Goal: Task Accomplishment & Management: Complete application form

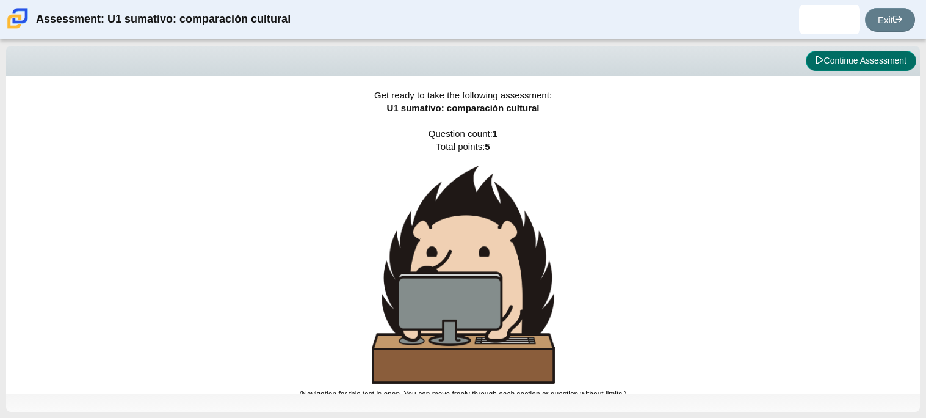
click at [837, 64] on button "Continue Assessment" at bounding box center [861, 61] width 111 height 21
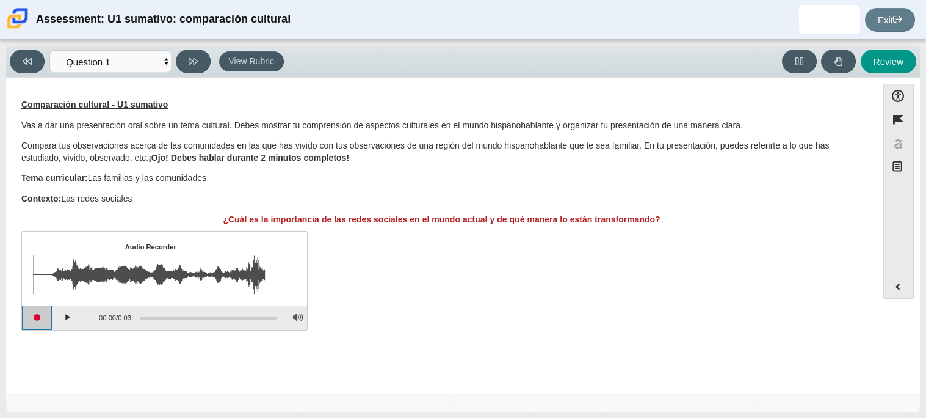
click at [25, 320] on button "Start recording" at bounding box center [37, 317] width 31 height 24
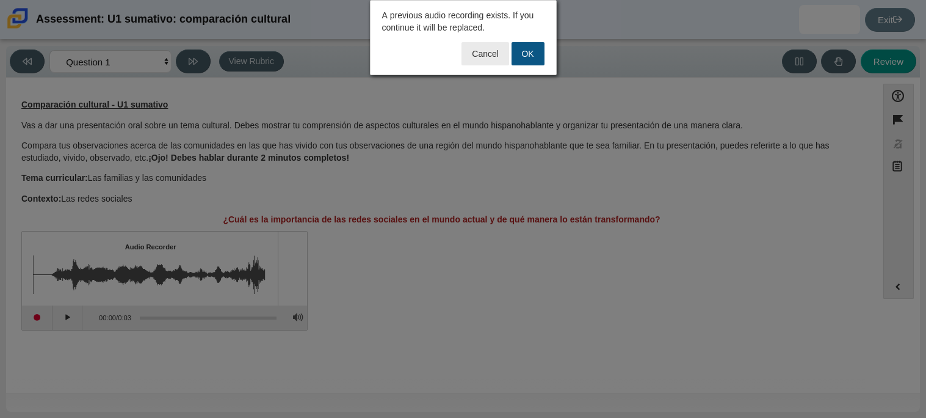
click at [520, 46] on button "OK" at bounding box center [528, 53] width 33 height 23
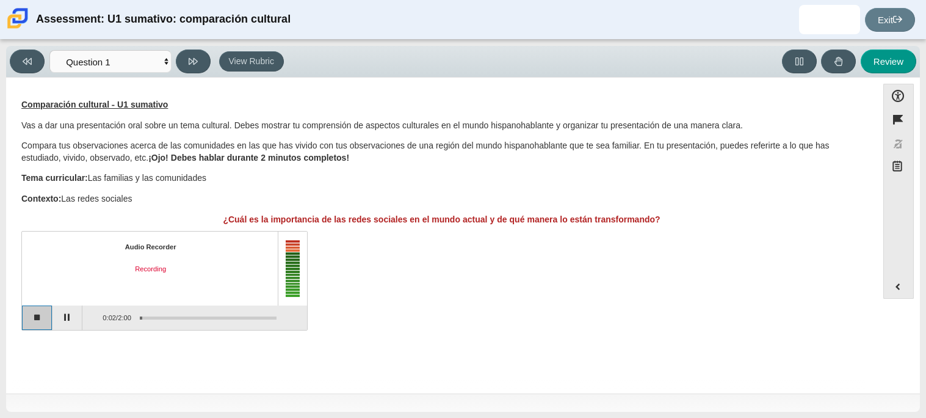
click at [32, 320] on button "Stop recording" at bounding box center [37, 317] width 31 height 24
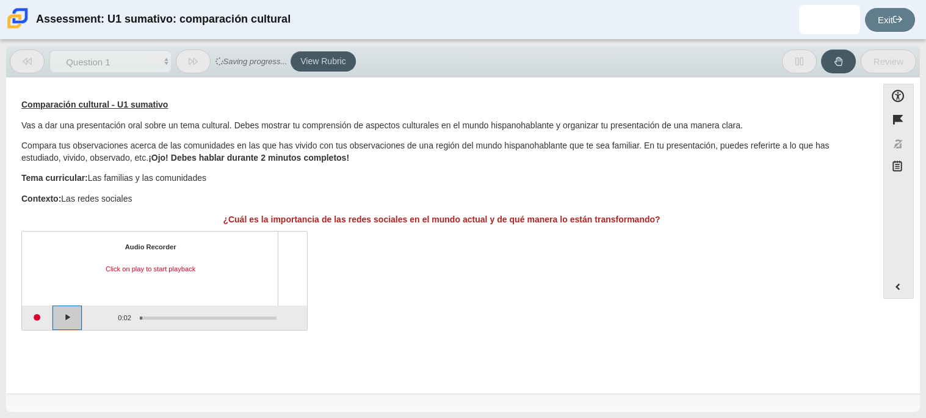
click at [65, 319] on button "Play" at bounding box center [68, 317] width 31 height 24
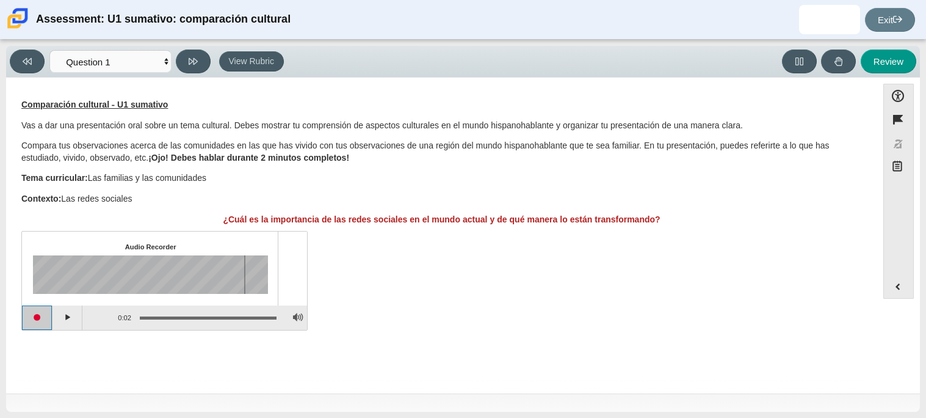
click at [46, 316] on button "Start recording" at bounding box center [37, 317] width 31 height 24
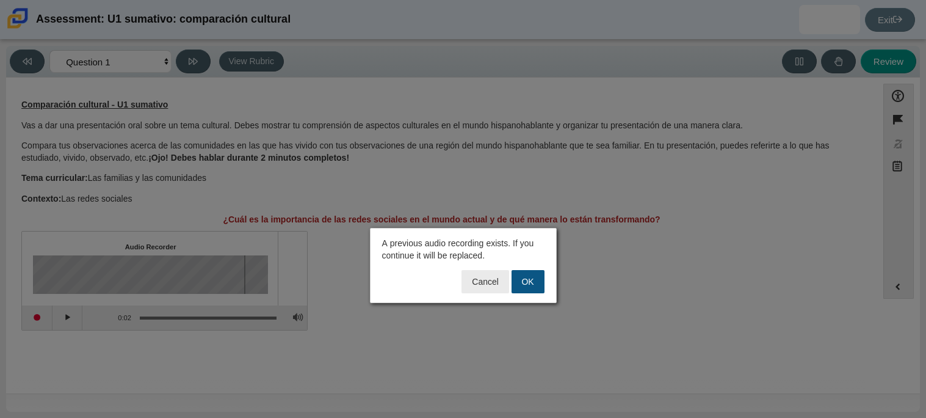
click at [534, 281] on button "OK" at bounding box center [528, 281] width 33 height 23
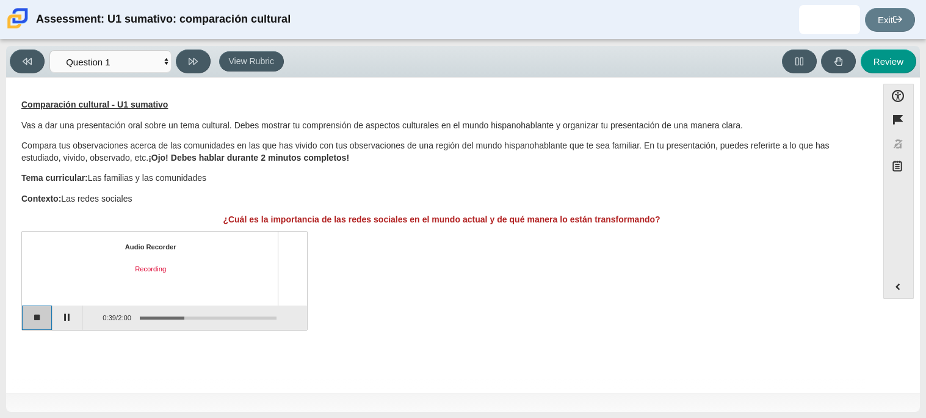
click at [40, 327] on button "Stop recording" at bounding box center [37, 317] width 31 height 24
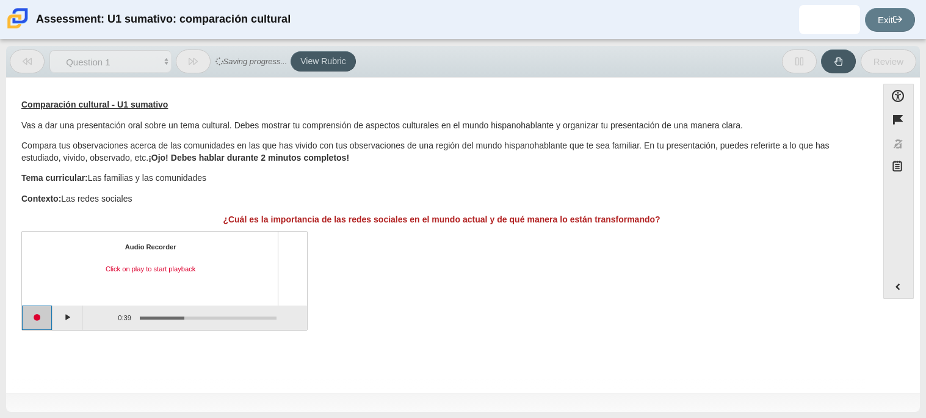
click at [42, 323] on button "Start recording" at bounding box center [37, 317] width 31 height 24
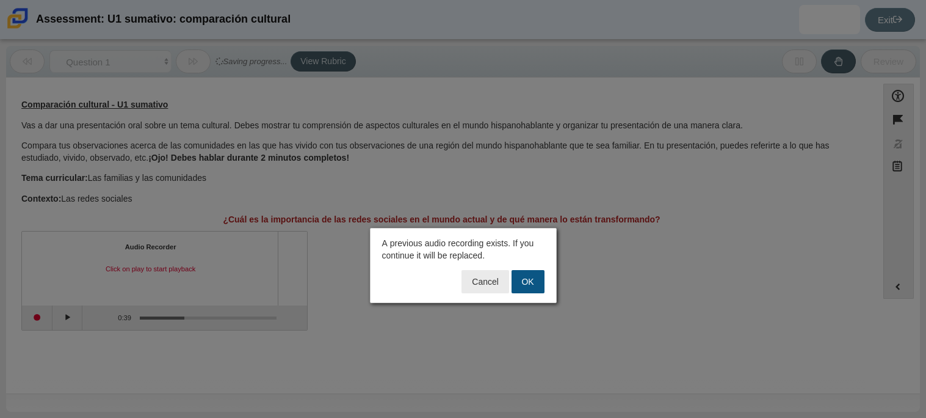
click at [526, 285] on button "OK" at bounding box center [528, 281] width 33 height 23
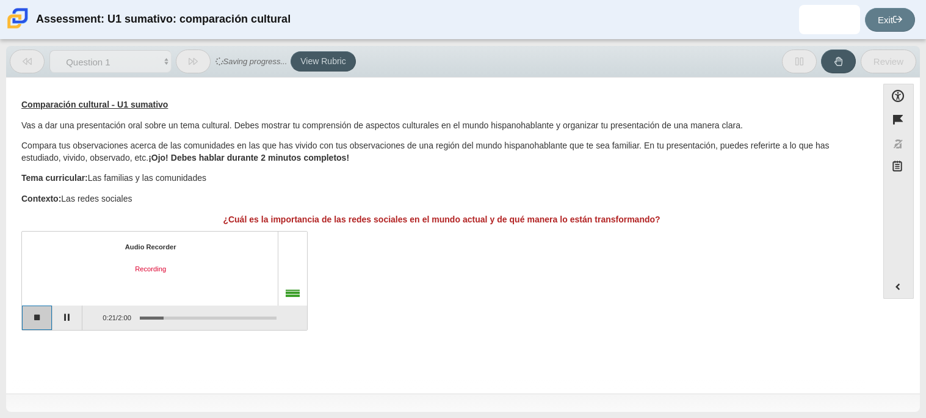
click at [47, 321] on button "Stop recording" at bounding box center [37, 317] width 31 height 24
click at [31, 320] on button "Start recording" at bounding box center [37, 317] width 31 height 24
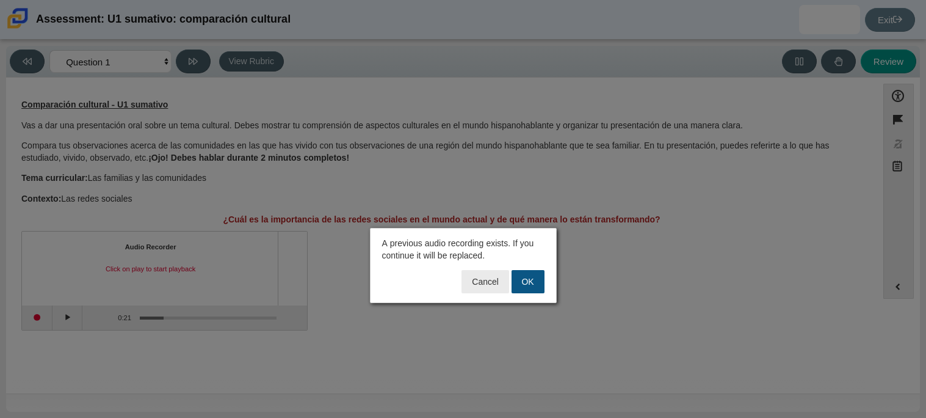
click at [535, 285] on button "OK" at bounding box center [528, 281] width 33 height 23
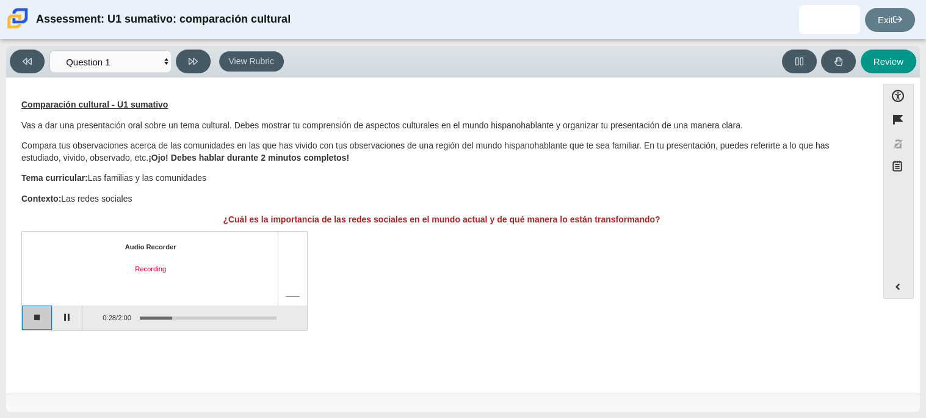
click at [37, 313] on button "Stop recording" at bounding box center [37, 317] width 31 height 24
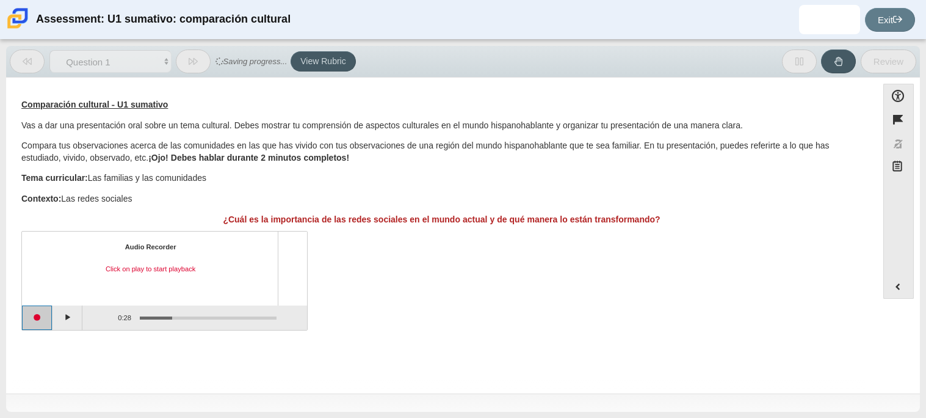
click at [40, 316] on button "Start recording" at bounding box center [37, 317] width 31 height 24
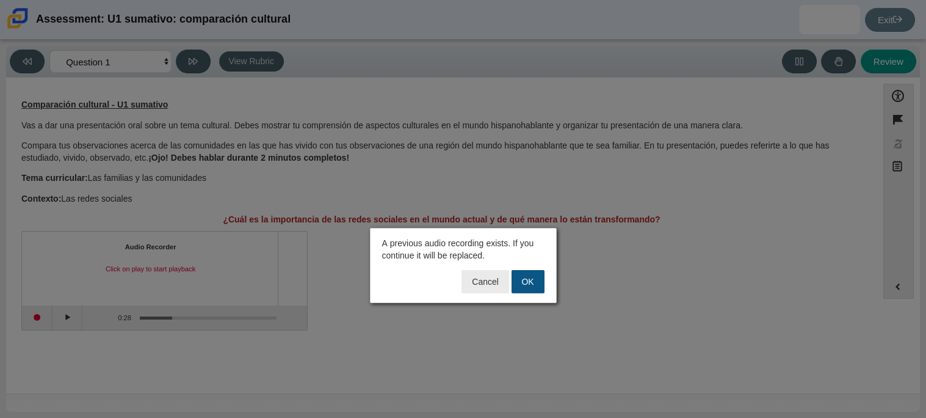
click at [518, 285] on button "OK" at bounding box center [528, 281] width 33 height 23
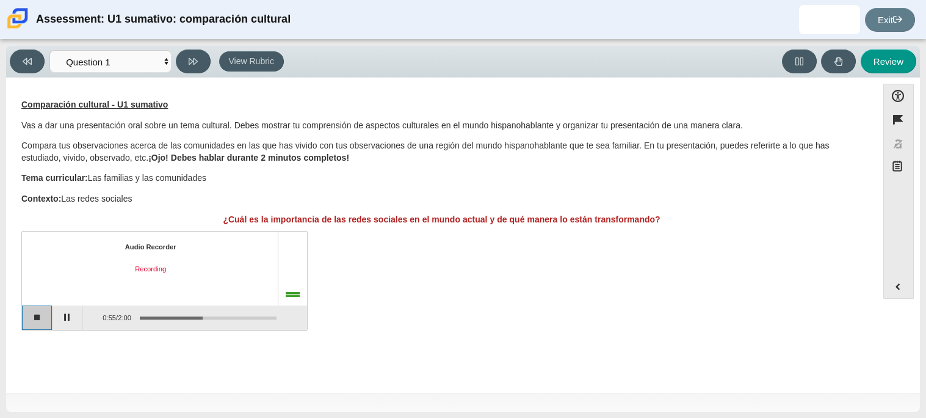
click at [23, 320] on button "Stop recording" at bounding box center [37, 317] width 31 height 24
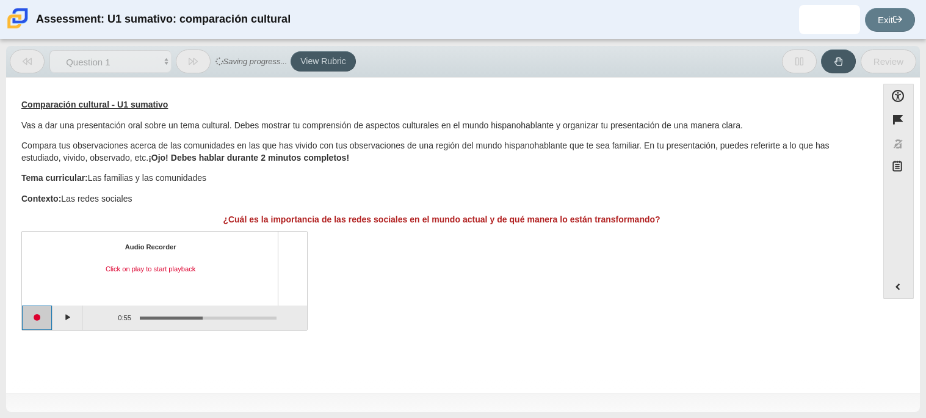
click at [34, 315] on button "Start recording" at bounding box center [37, 317] width 31 height 24
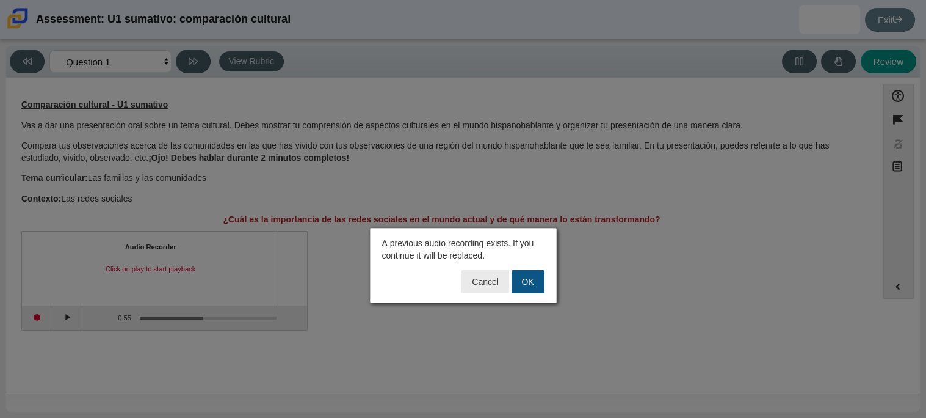
click at [529, 289] on button "OK" at bounding box center [528, 281] width 33 height 23
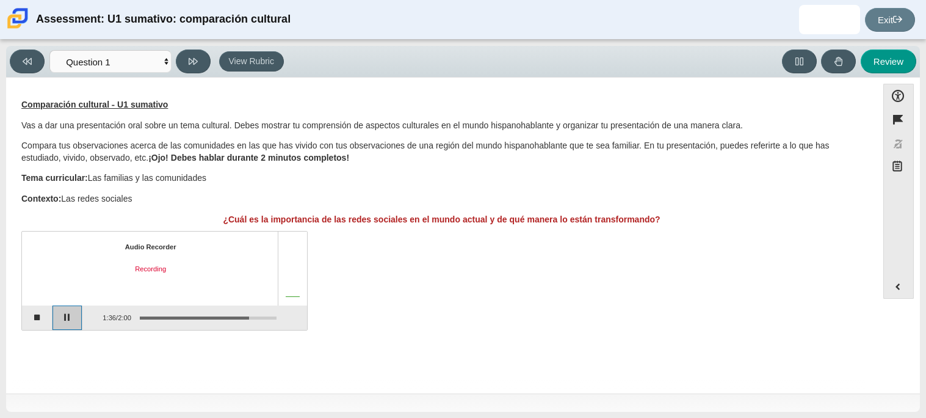
click at [57, 315] on button "Pause" at bounding box center [68, 317] width 31 height 24
click at [31, 319] on button "Stop recording" at bounding box center [37, 317] width 31 height 24
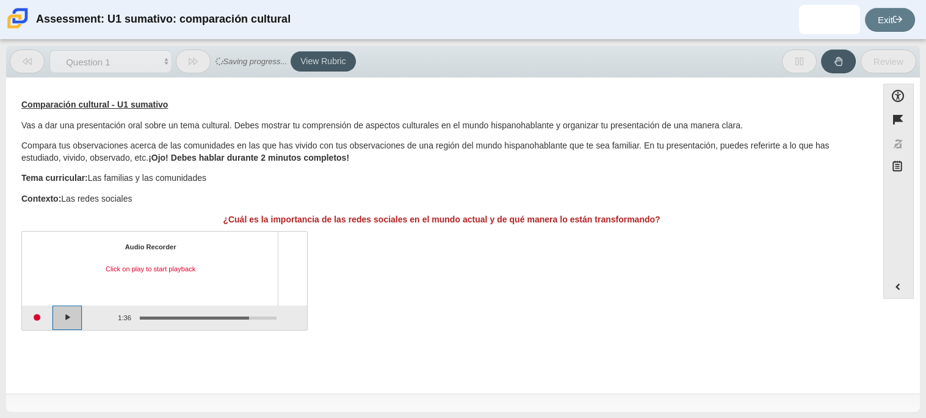
click at [74, 318] on button "Play" at bounding box center [68, 317] width 31 height 24
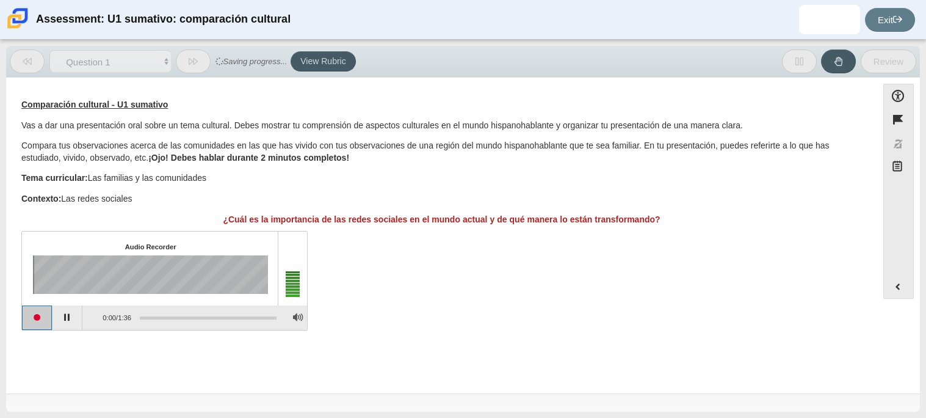
click at [34, 319] on button "Start recording" at bounding box center [37, 317] width 31 height 24
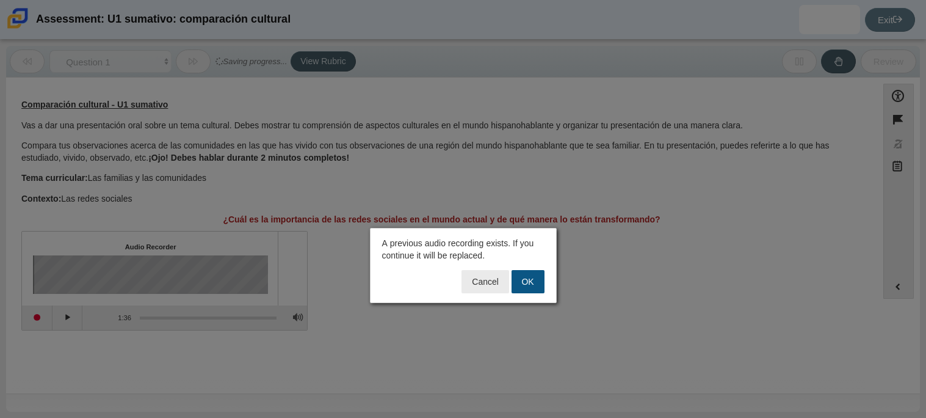
click at [534, 283] on button "OK" at bounding box center [528, 281] width 33 height 23
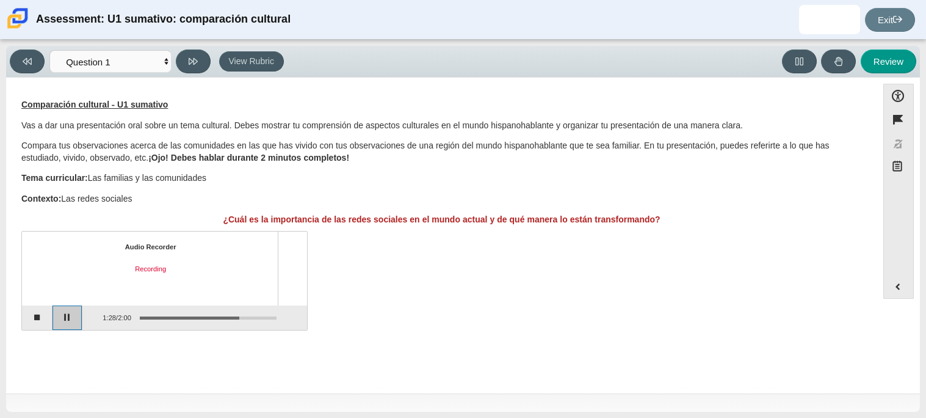
click at [67, 321] on button "Pause" at bounding box center [68, 317] width 31 height 24
click at [73, 313] on button "Continue recording" at bounding box center [68, 317] width 31 height 24
click at [75, 317] on button "Pause" at bounding box center [68, 317] width 31 height 24
click at [43, 317] on button "Stop recording" at bounding box center [37, 317] width 31 height 24
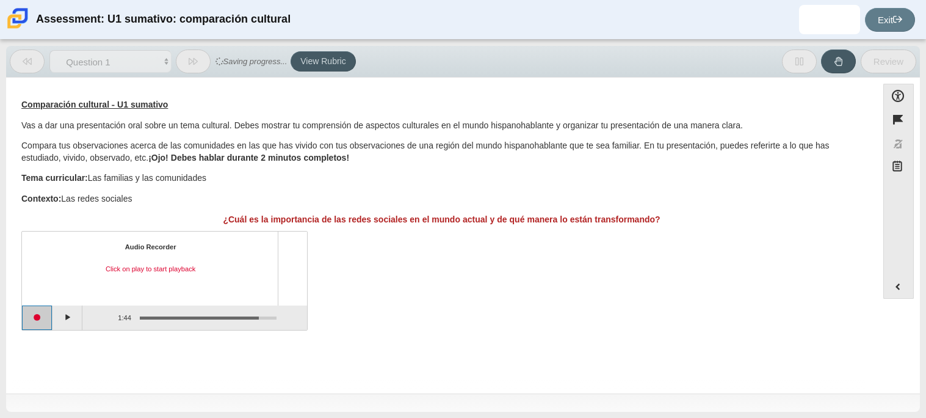
click at [43, 317] on button "Start recording" at bounding box center [37, 317] width 31 height 24
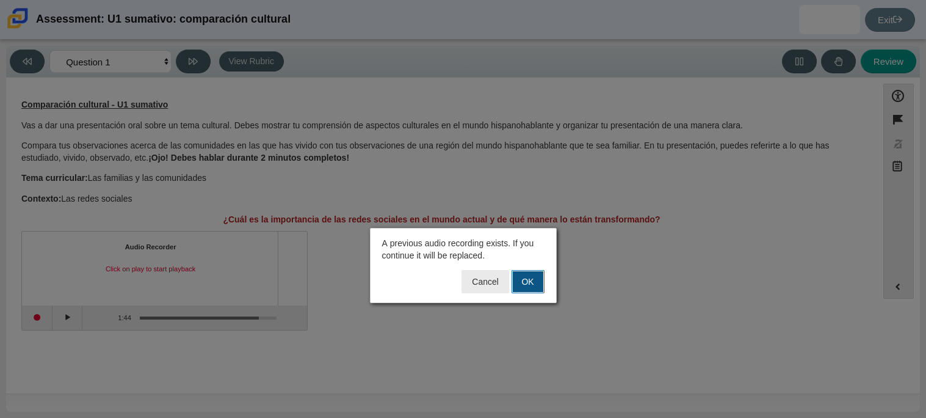
click at [530, 281] on button "OK" at bounding box center [528, 281] width 33 height 23
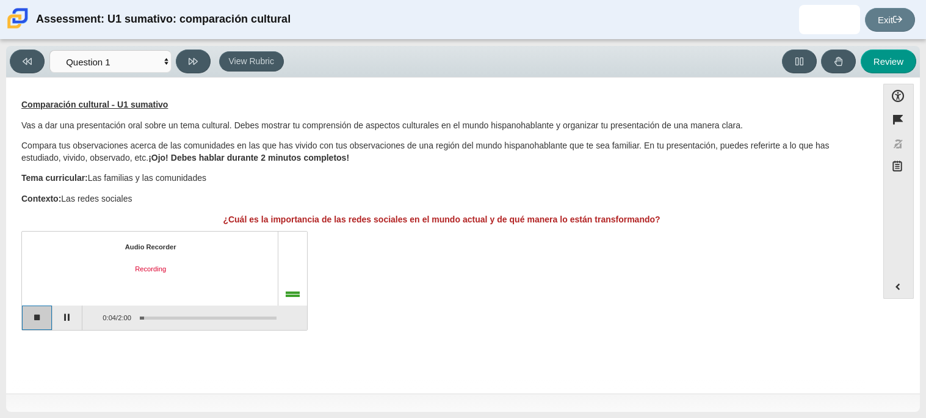
click at [46, 318] on button "Stop recording" at bounding box center [37, 317] width 31 height 24
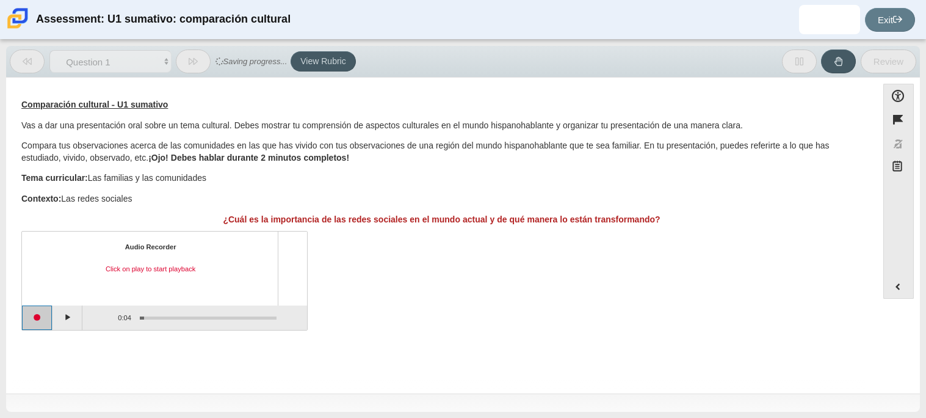
click at [33, 323] on button "Start recording" at bounding box center [37, 317] width 31 height 24
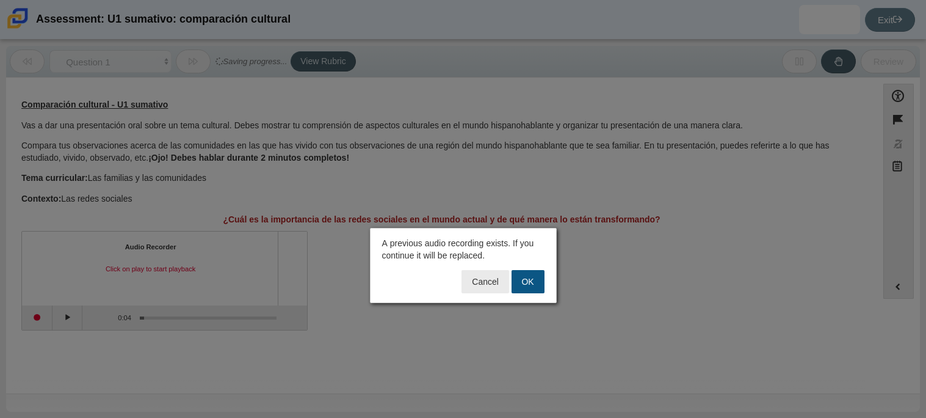
click at [517, 281] on button "OK" at bounding box center [528, 281] width 33 height 23
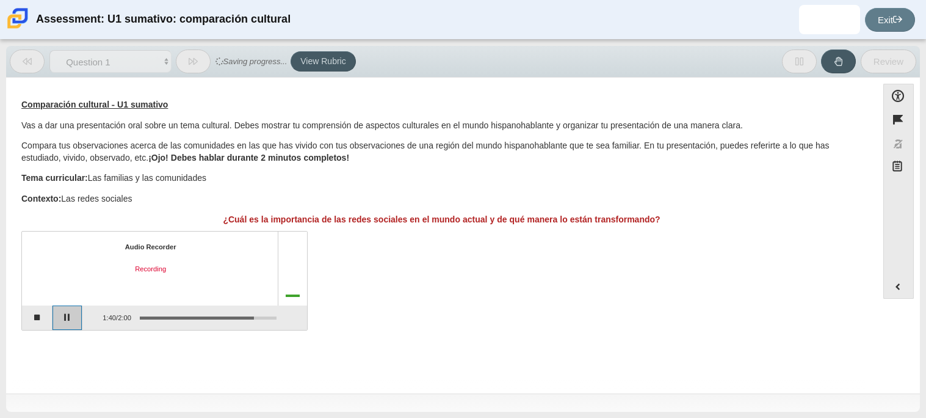
click at [76, 314] on button "Pause" at bounding box center [68, 317] width 31 height 24
click at [74, 317] on button "Continue recording" at bounding box center [68, 317] width 31 height 24
click at [63, 318] on button "Play" at bounding box center [68, 317] width 31 height 24
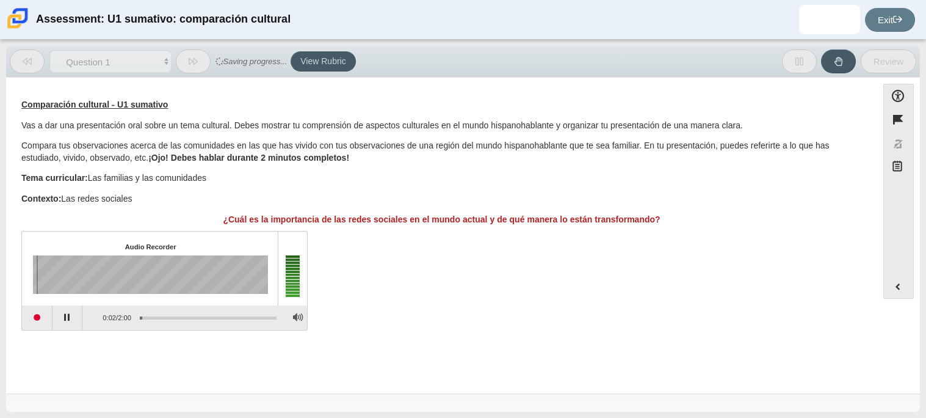
drag, startPoint x: 146, startPoint y: 316, endPoint x: 250, endPoint y: 321, distance: 103.9
click at [250, 321] on div "Assessment items" at bounding box center [203, 317] width 145 height 22
click at [264, 316] on div "Assessment items" at bounding box center [208, 317] width 137 height 2
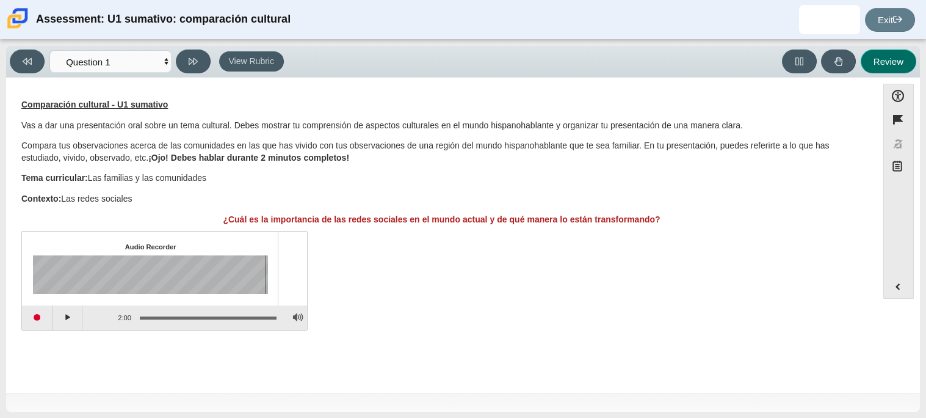
click at [896, 54] on button "Review" at bounding box center [889, 61] width 56 height 24
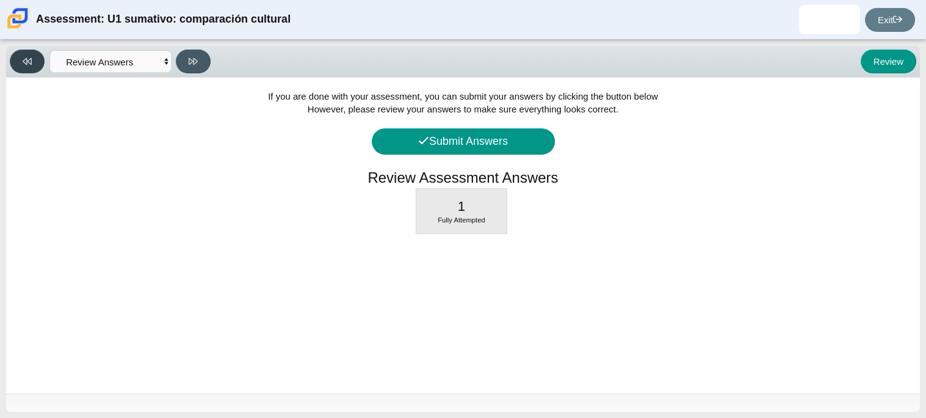
click at [40, 60] on button at bounding box center [27, 61] width 35 height 24
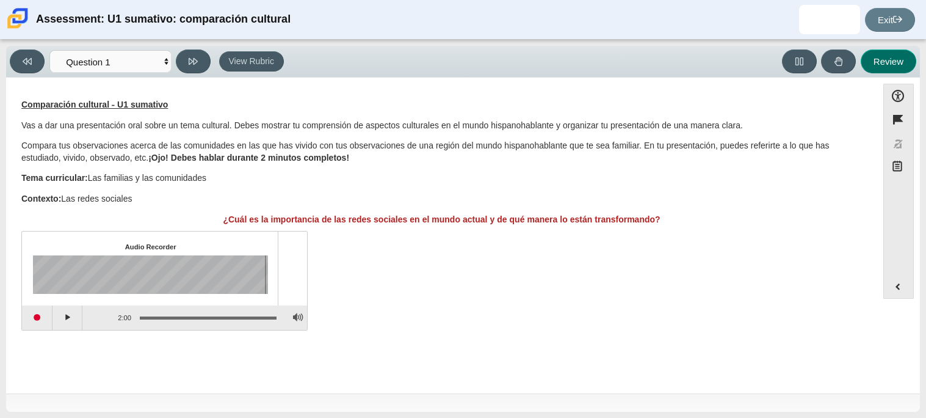
click at [887, 61] on button "Review" at bounding box center [889, 61] width 56 height 24
select select "review"
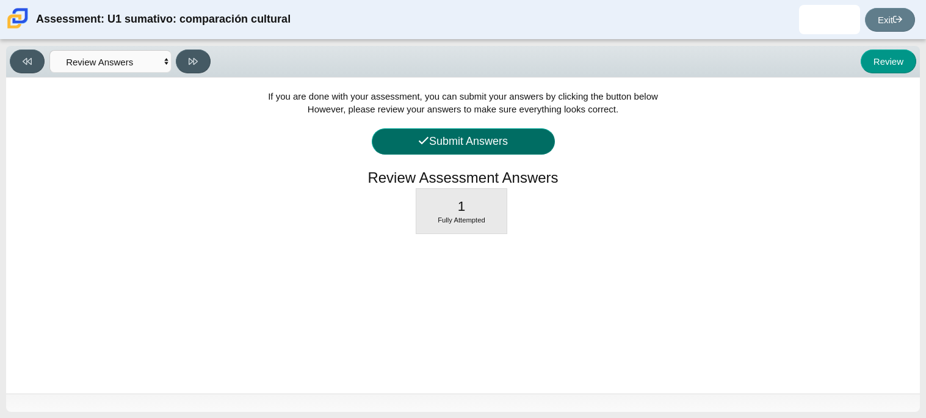
click at [525, 140] on button "Submit Answers" at bounding box center [463, 141] width 183 height 26
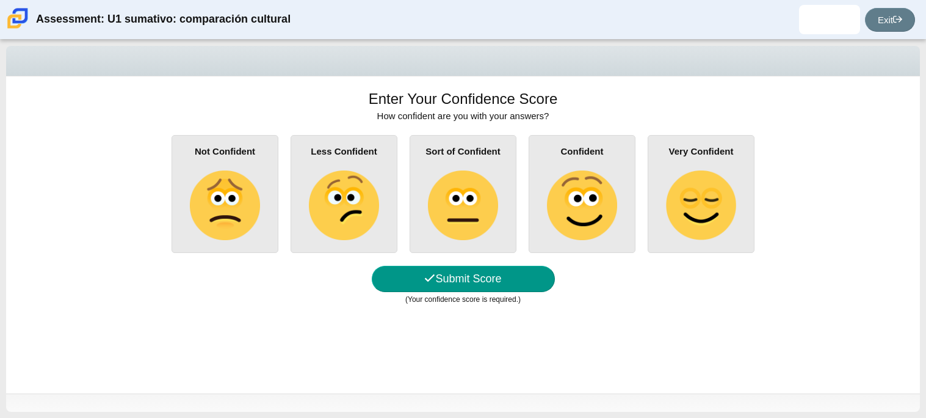
click at [510, 199] on div "Sort of Confident" at bounding box center [463, 194] width 107 height 118
click at [0, 0] on input "Sort of Confident" at bounding box center [0, 0] width 0 height 0
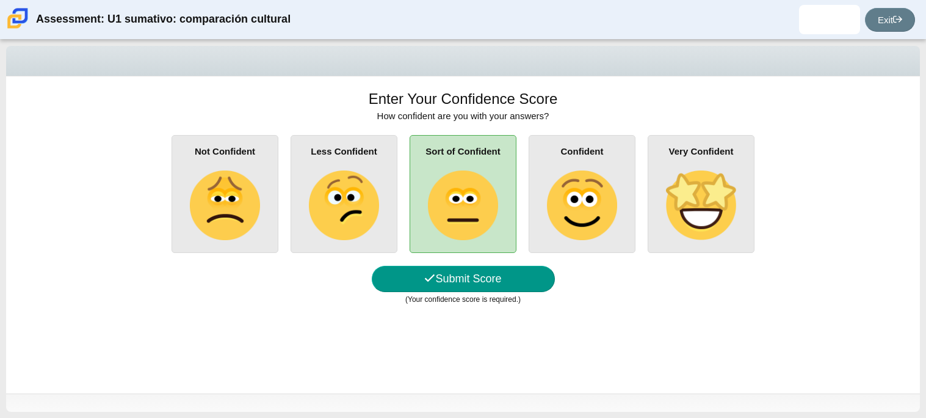
click at [569, 208] on img at bounding box center [582, 205] width 70 height 70
click at [0, 0] on input "Confident" at bounding box center [0, 0] width 0 height 0
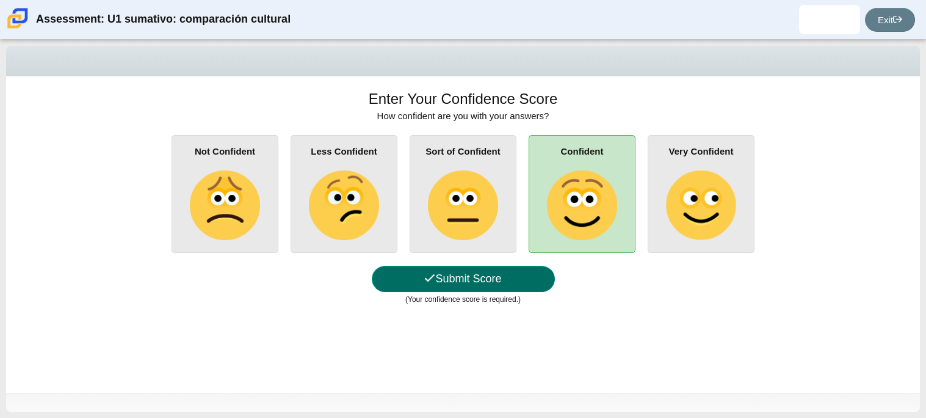
click at [529, 272] on button "Submit Score" at bounding box center [463, 279] width 183 height 26
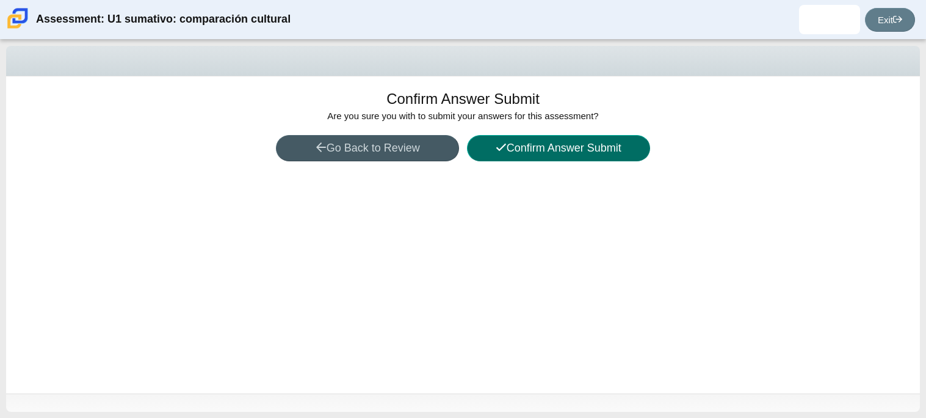
click at [534, 154] on button "Confirm Answer Submit" at bounding box center [558, 148] width 183 height 26
